Goal: Book appointment/travel/reservation

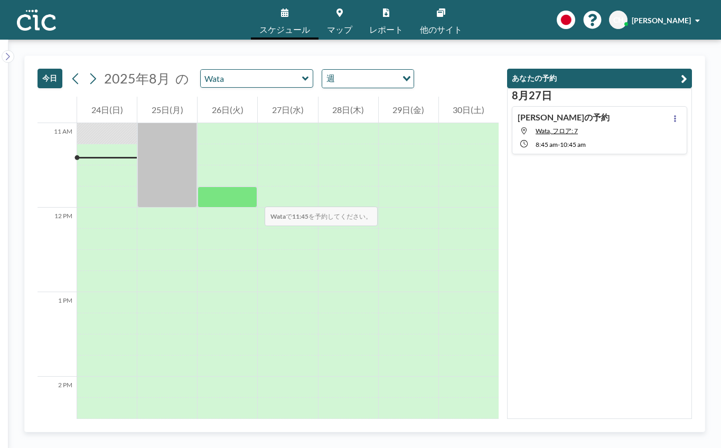
scroll to position [924, 0]
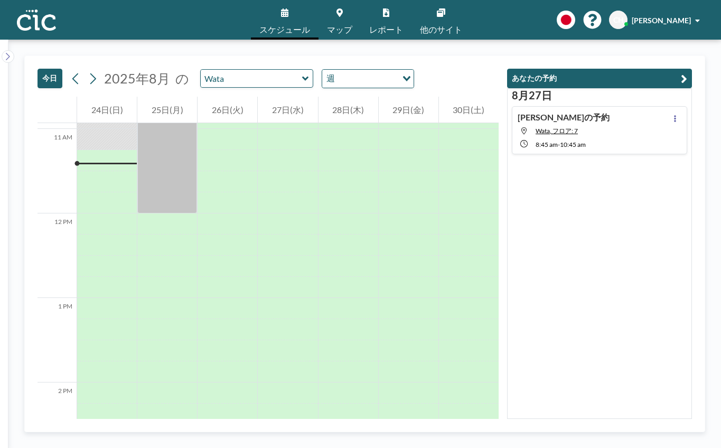
click at [342, 11] on icon at bounding box center [340, 12] width 6 height 8
click at [610, 128] on div "[PERSON_NAME]の予約 [PERSON_NAME], フロア: 7 8:45 AM - 10:45 AM" at bounding box center [599, 130] width 175 height 48
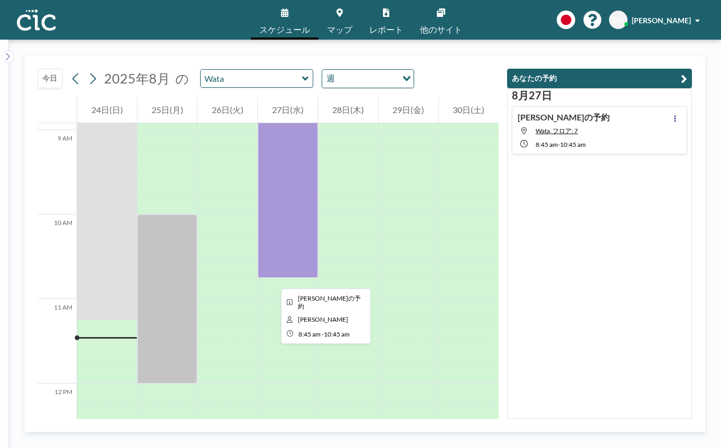
scroll to position [755, 0]
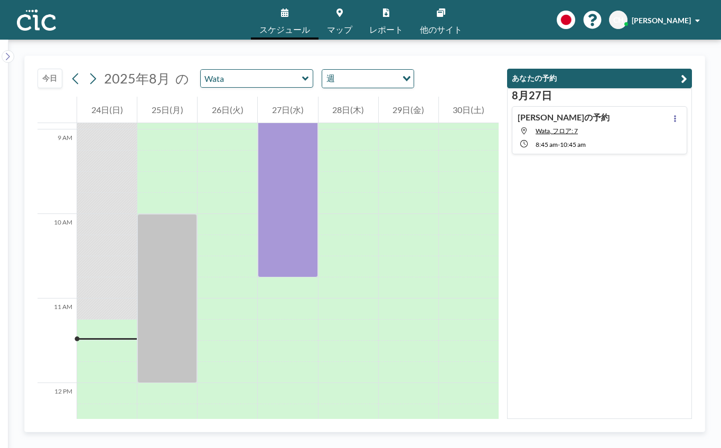
click at [342, 21] on link "マップ" at bounding box center [340, 20] width 42 height 40
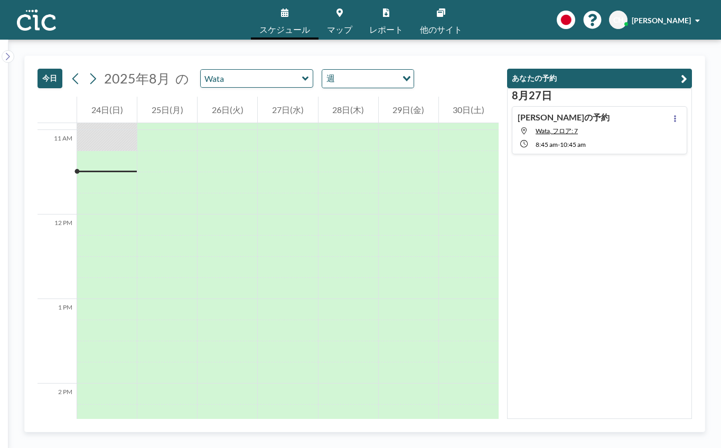
scroll to position [930, 0]
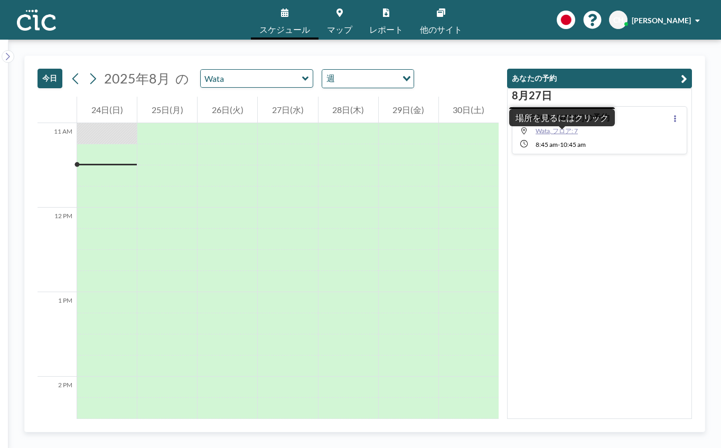
click at [564, 134] on span "Wata, フロア: 7" at bounding box center [557, 131] width 42 height 8
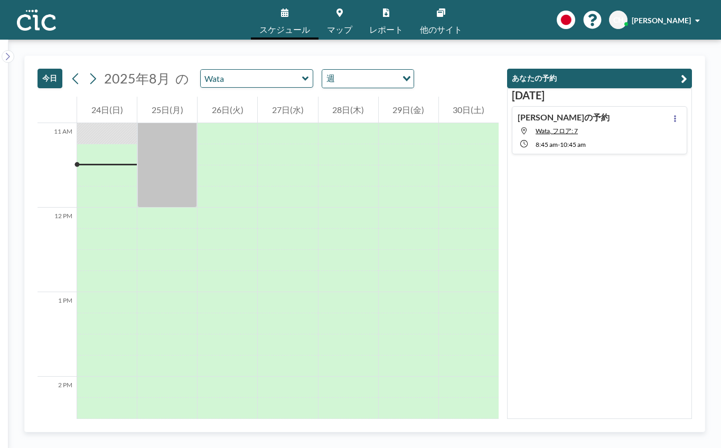
click at [608, 129] on div "[PERSON_NAME]の予約 [PERSON_NAME], フロア: 7 8:45 AM - 10:45 AM" at bounding box center [599, 130] width 175 height 48
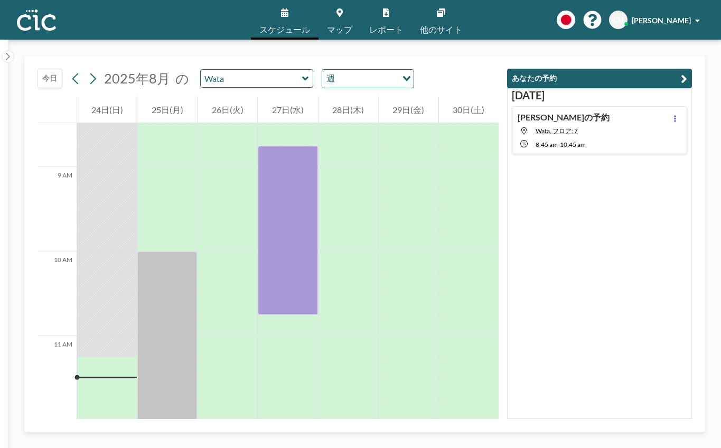
scroll to position [719, 0]
click at [674, 117] on icon at bounding box center [675, 118] width 2 height 7
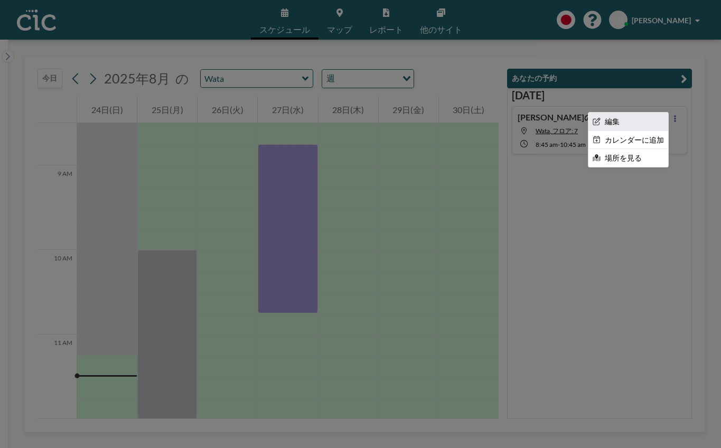
click at [603, 127] on li "編集" at bounding box center [629, 122] width 80 height 18
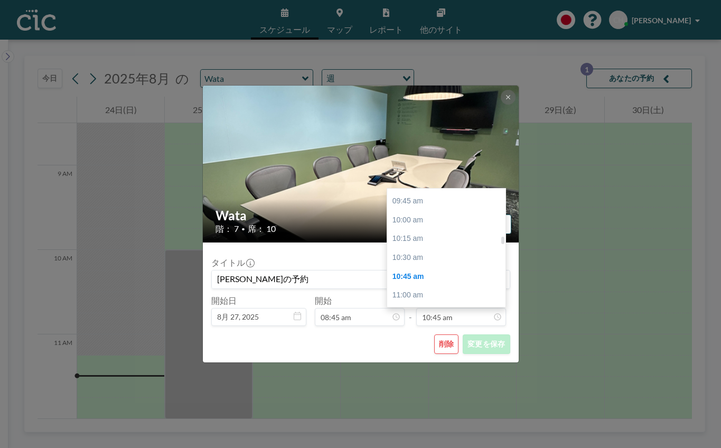
scroll to position [722, 0]
click at [443, 225] on div "10:00 am" at bounding box center [449, 228] width 124 height 19
type input "10:00 am"
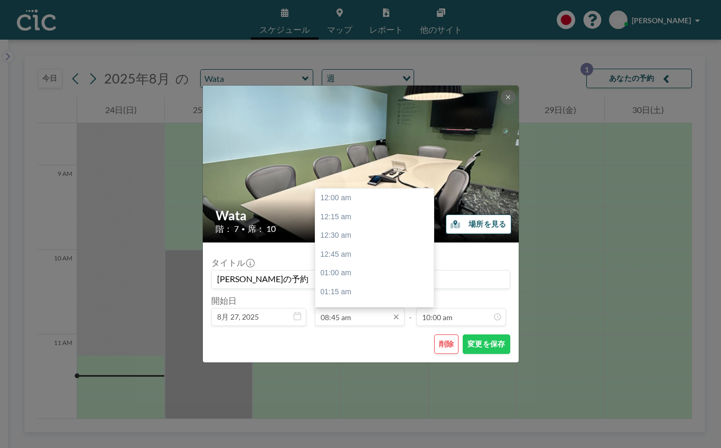
scroll to position [658, 0]
click at [366, 319] on input "08:45 am" at bounding box center [360, 317] width 90 height 18
click at [361, 213] on div "08:30 am" at bounding box center [377, 217] width 124 height 19
type input "08:30 am"
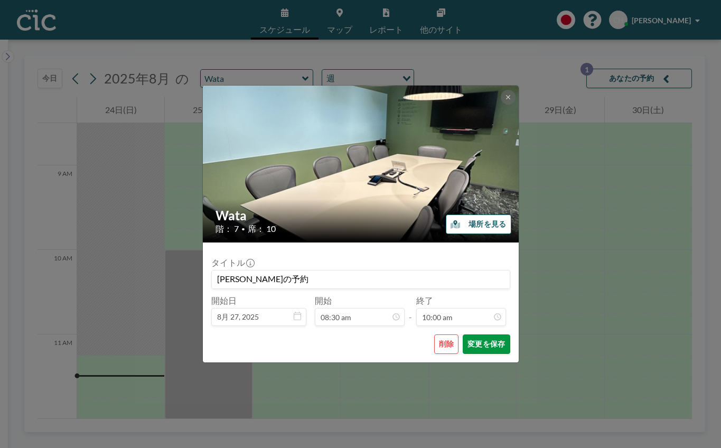
scroll to position [752, 0]
click at [487, 345] on button "変更を保存" at bounding box center [486, 344] width 47 height 20
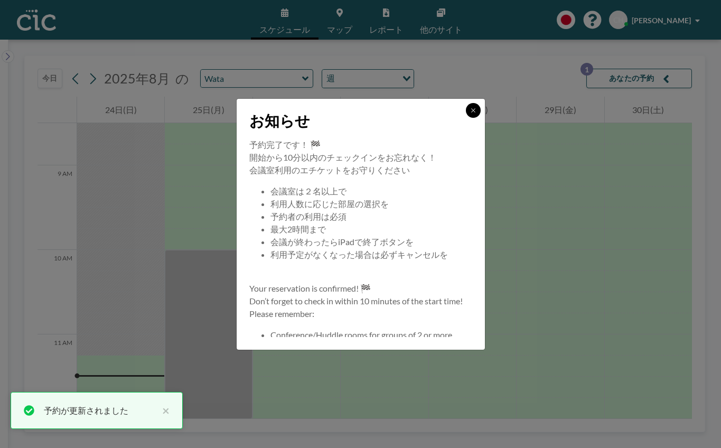
click at [472, 111] on icon at bounding box center [473, 110] width 4 height 4
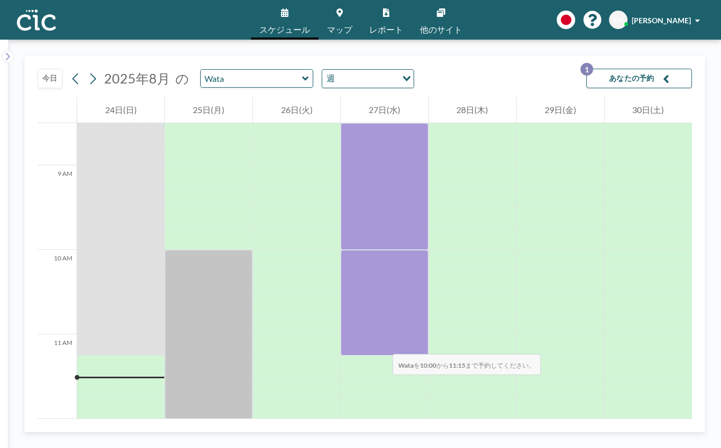
drag, startPoint x: 379, startPoint y: 256, endPoint x: 382, endPoint y: 343, distance: 87.2
click at [382, 343] on div at bounding box center [384, 303] width 87 height 106
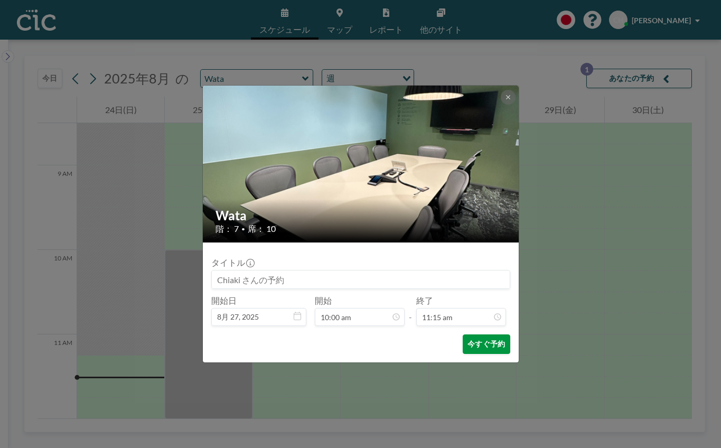
click at [488, 347] on button "今すぐ予約" at bounding box center [486, 344] width 47 height 20
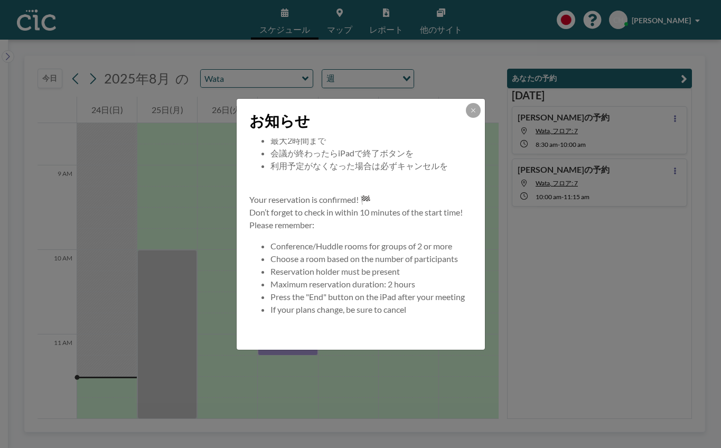
scroll to position [0, 0]
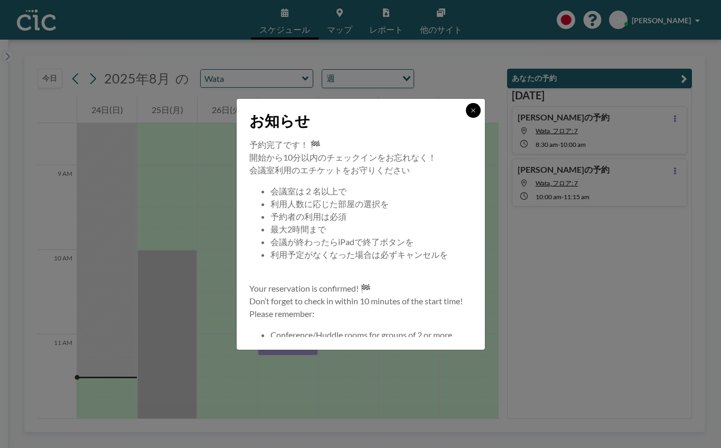
click at [475, 114] on button at bounding box center [473, 110] width 15 height 15
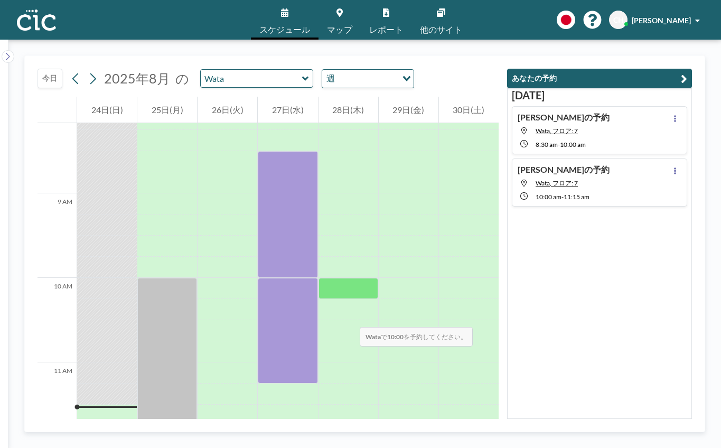
scroll to position [666, 0]
